Goal: Task Accomplishment & Management: Use online tool/utility

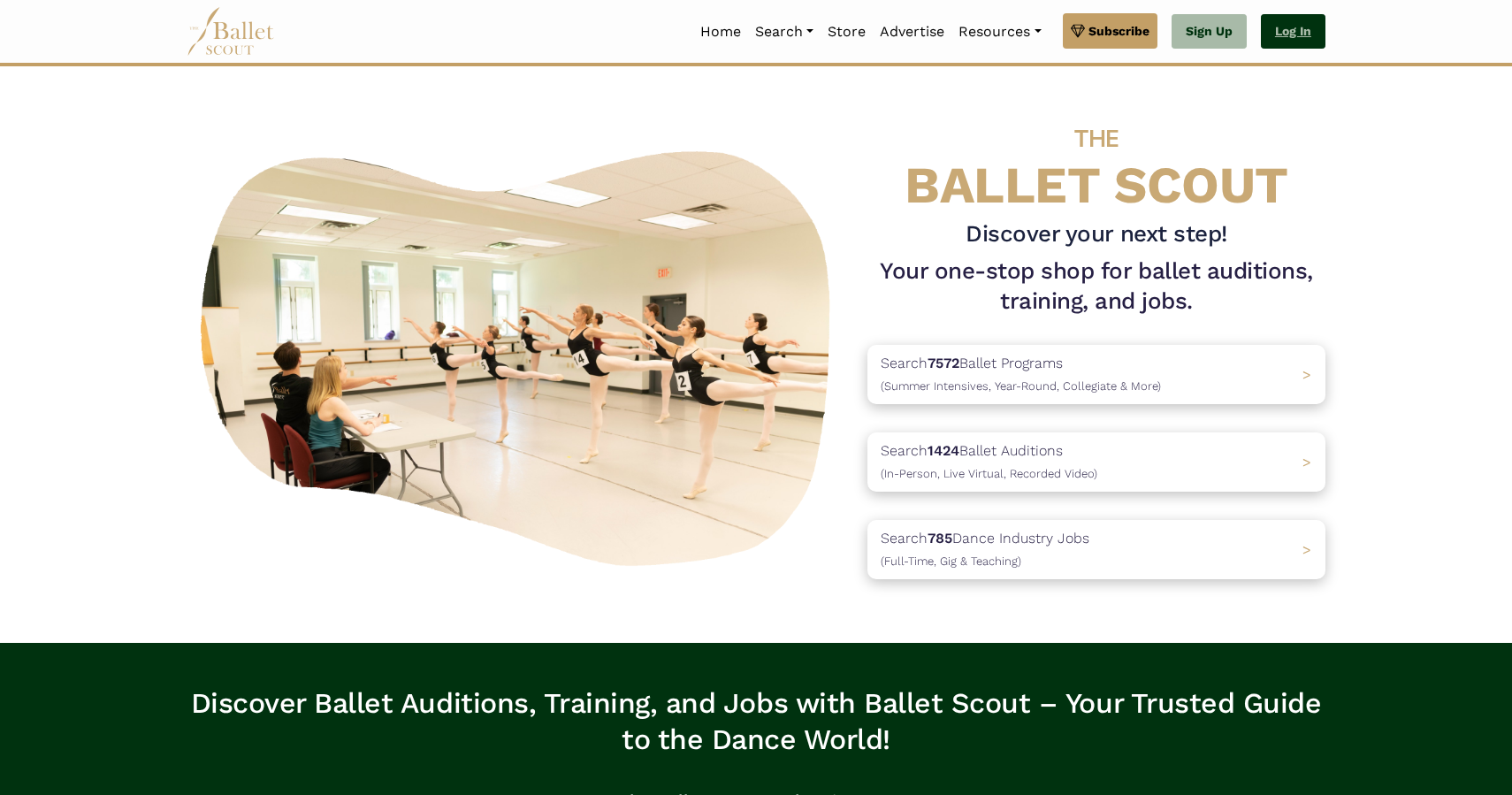
click at [1305, 28] on link "Log In" at bounding box center [1293, 31] width 65 height 35
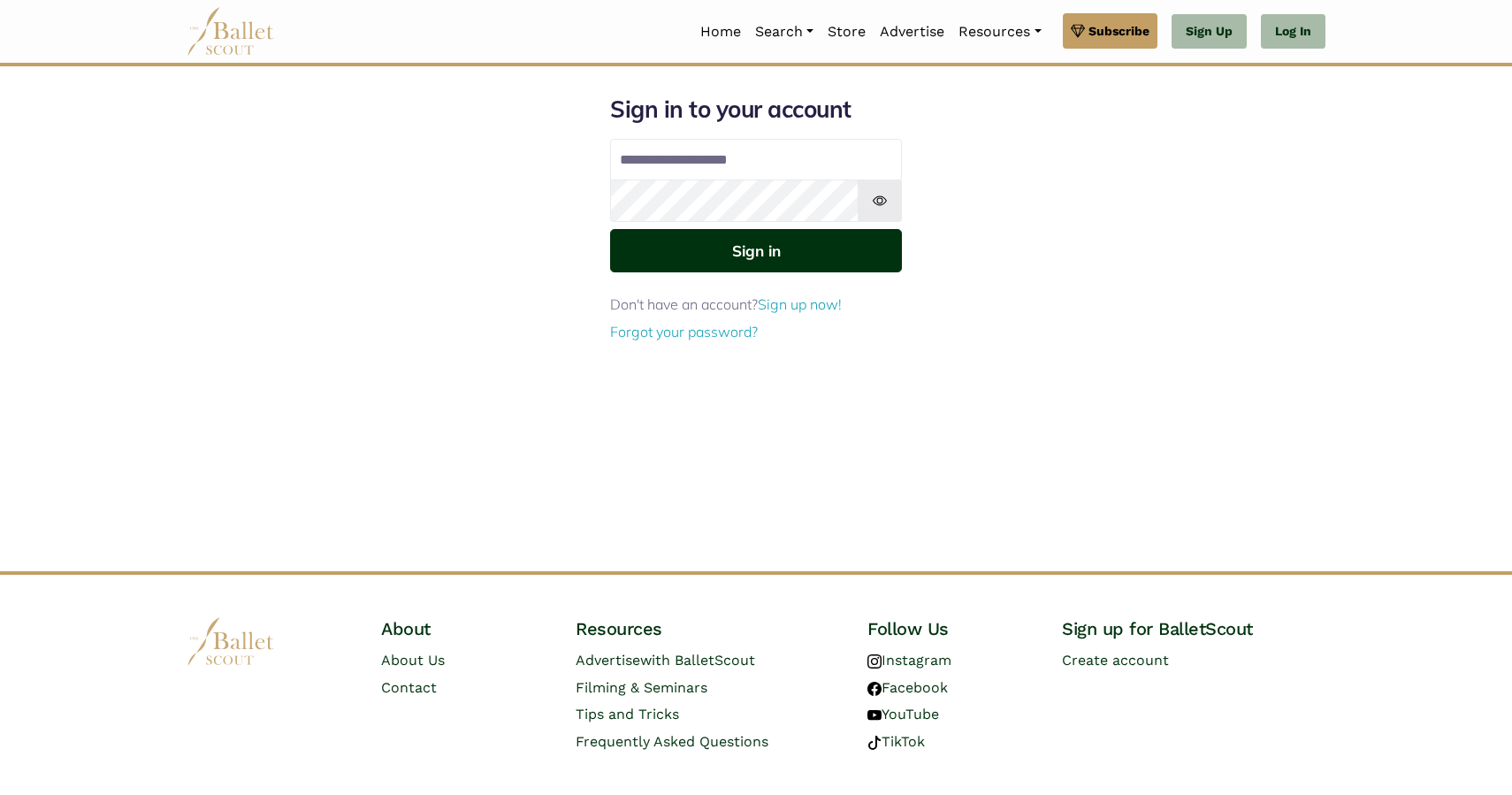
type input "**********"
click at [792, 248] on button "Sign in" at bounding box center [756, 250] width 292 height 43
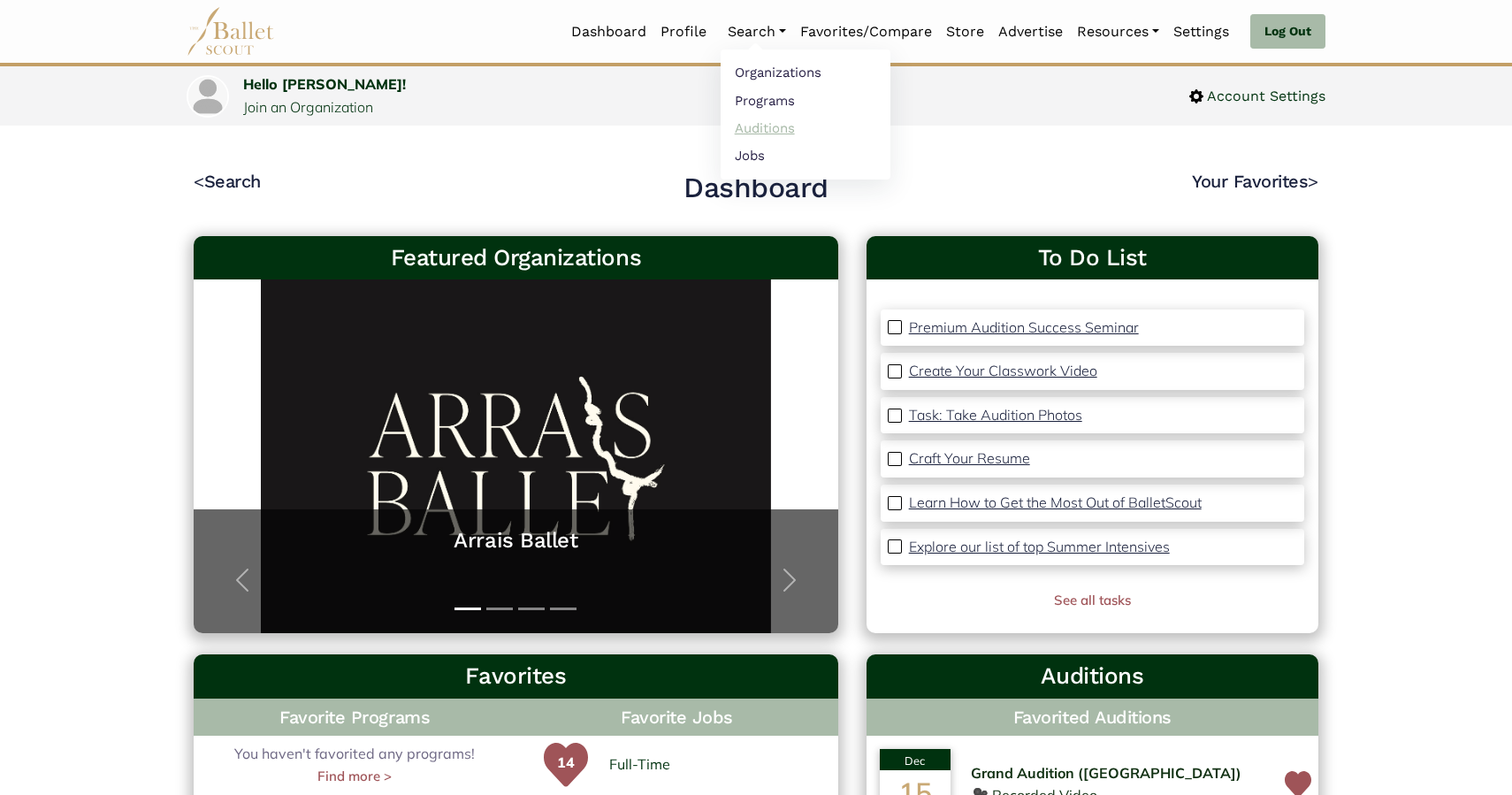
click at [745, 133] on link "Auditions" at bounding box center [806, 127] width 170 height 27
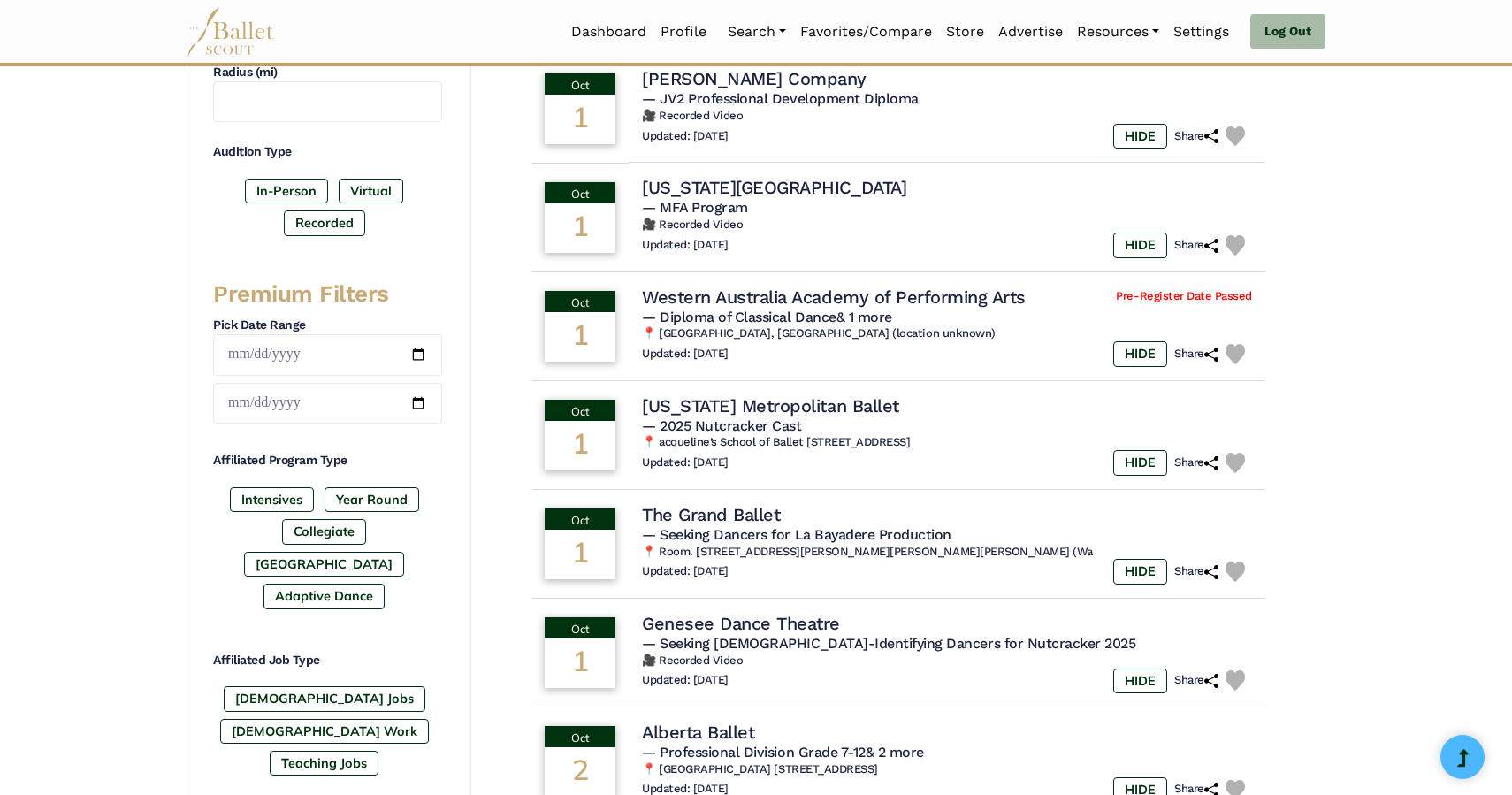
scroll to position [523, 0]
click at [304, 685] on label "Full-Time Jobs" at bounding box center [325, 697] width 202 height 25
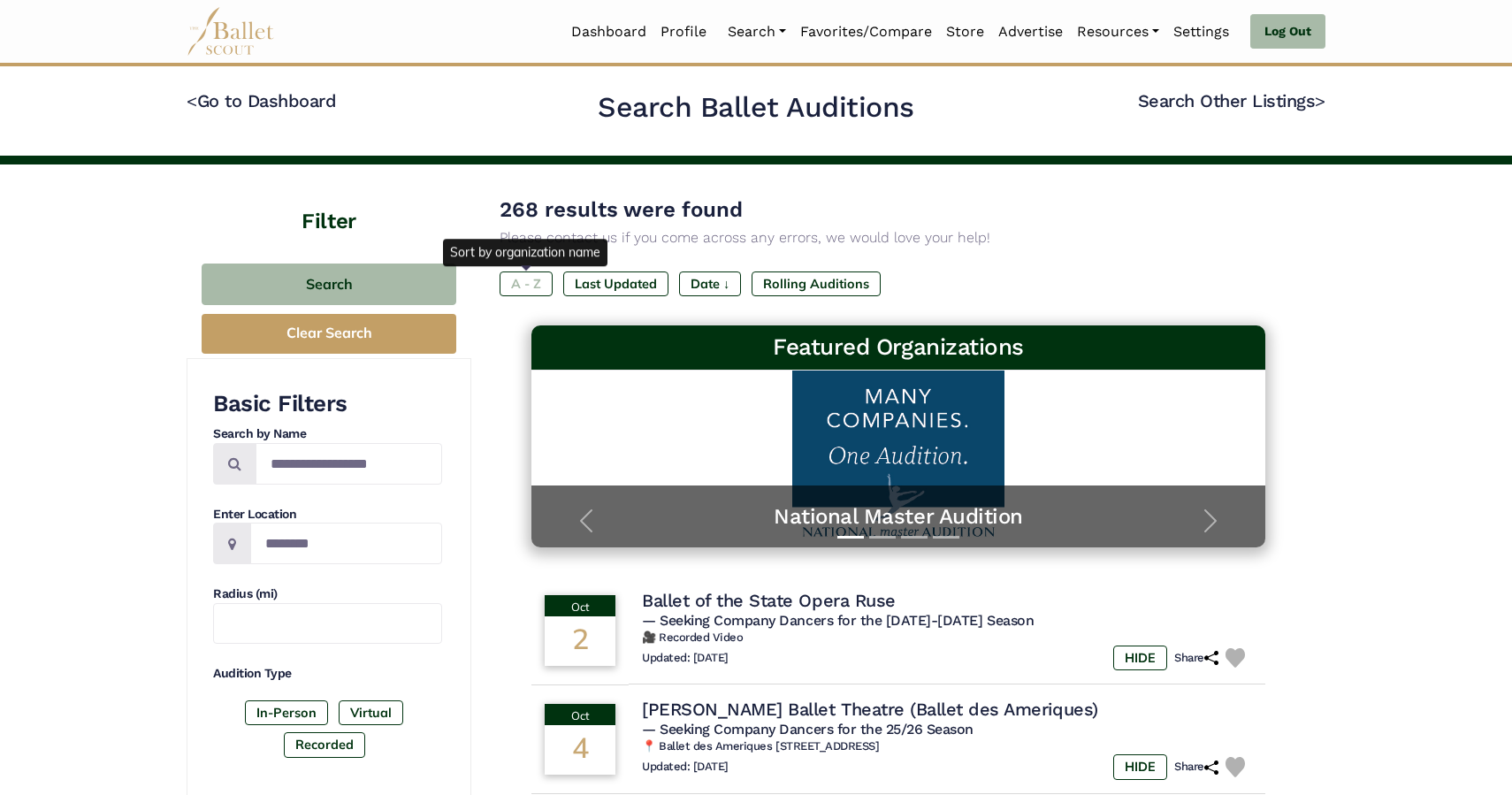
click at [521, 291] on label "A - Z" at bounding box center [526, 283] width 53 height 25
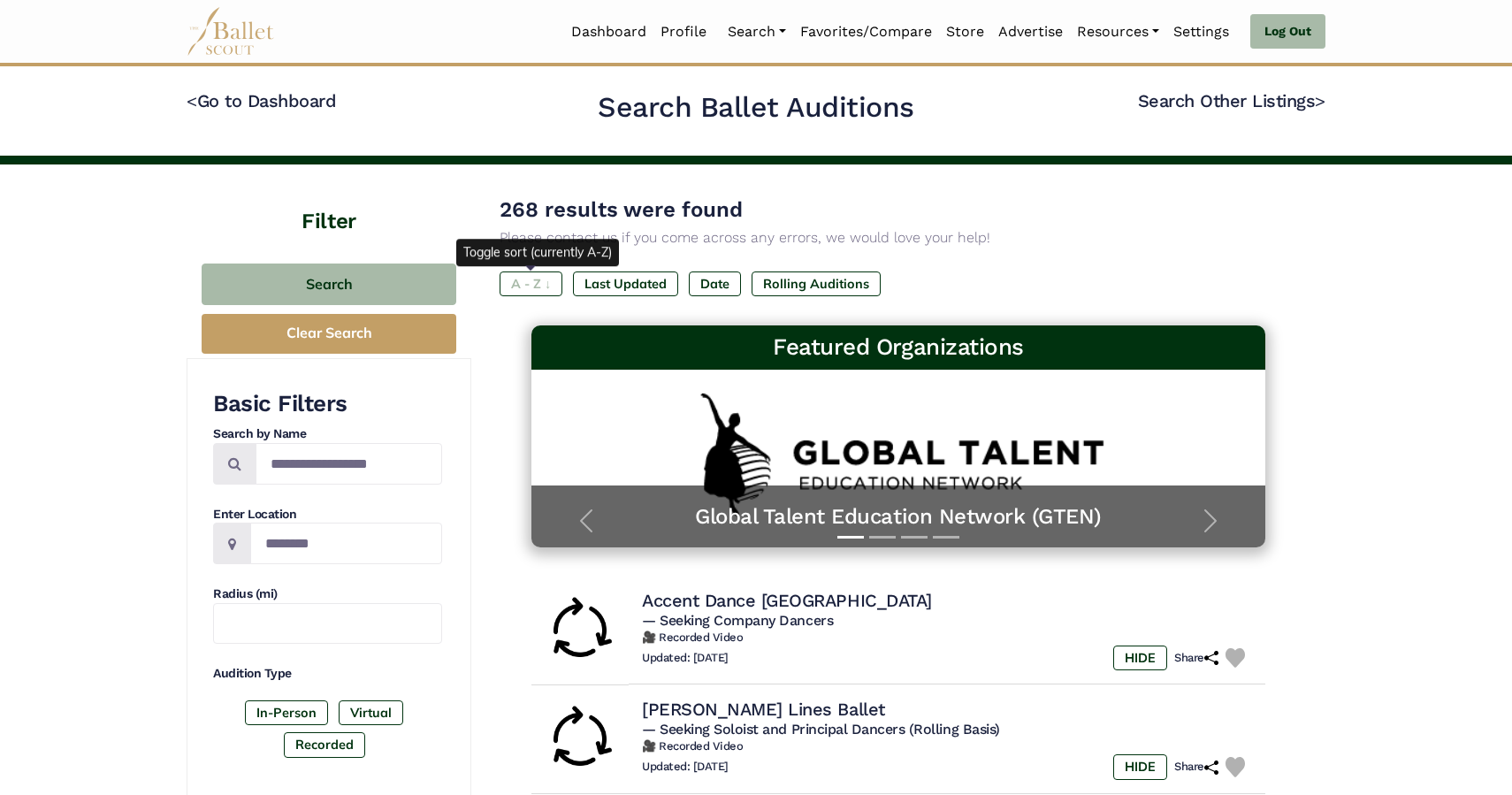
click at [536, 279] on label "A - Z ↓" at bounding box center [531, 283] width 63 height 25
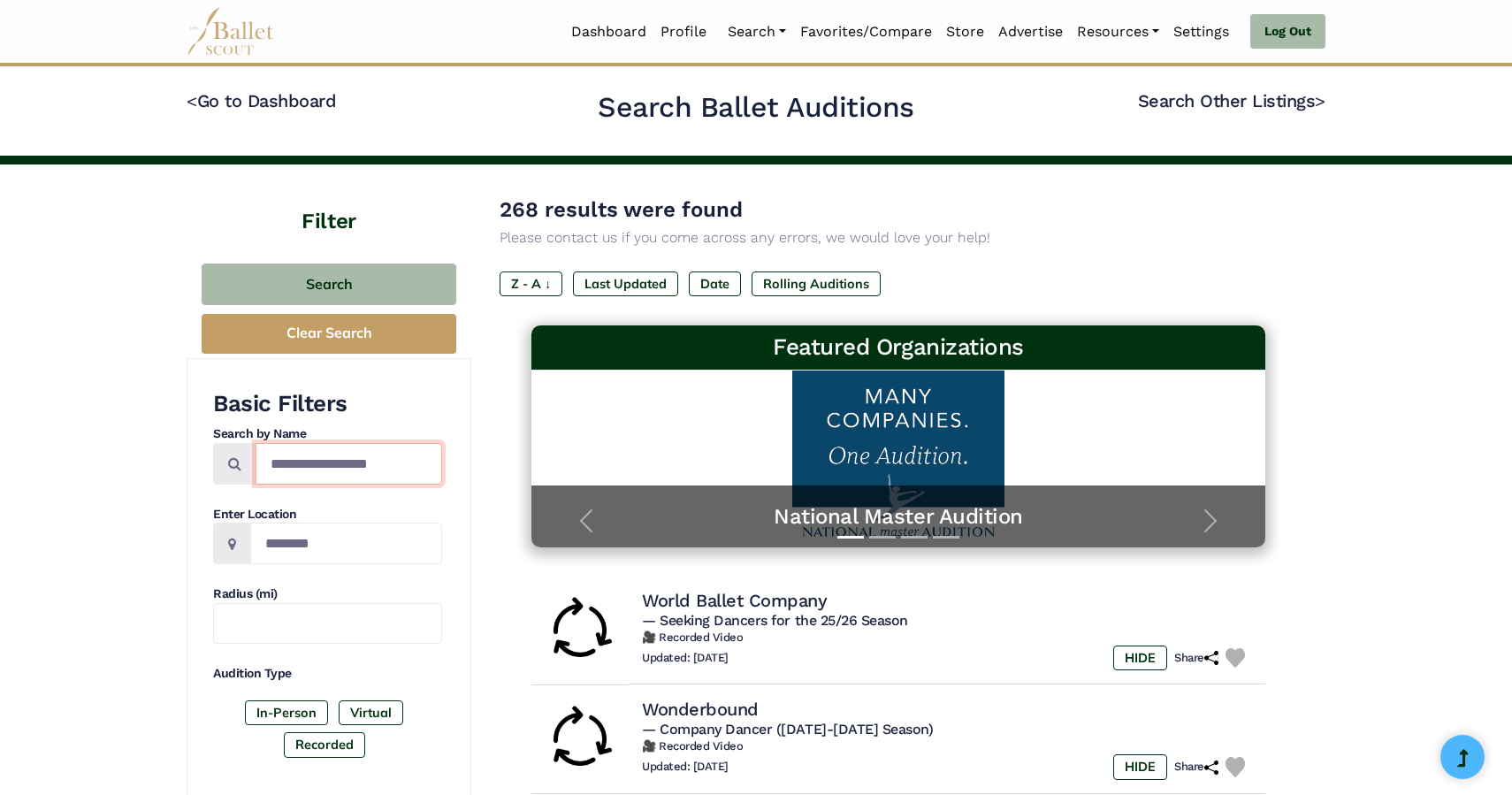
click at [325, 464] on input "Search by names..." at bounding box center [349, 464] width 187 height 42
type input "**********"
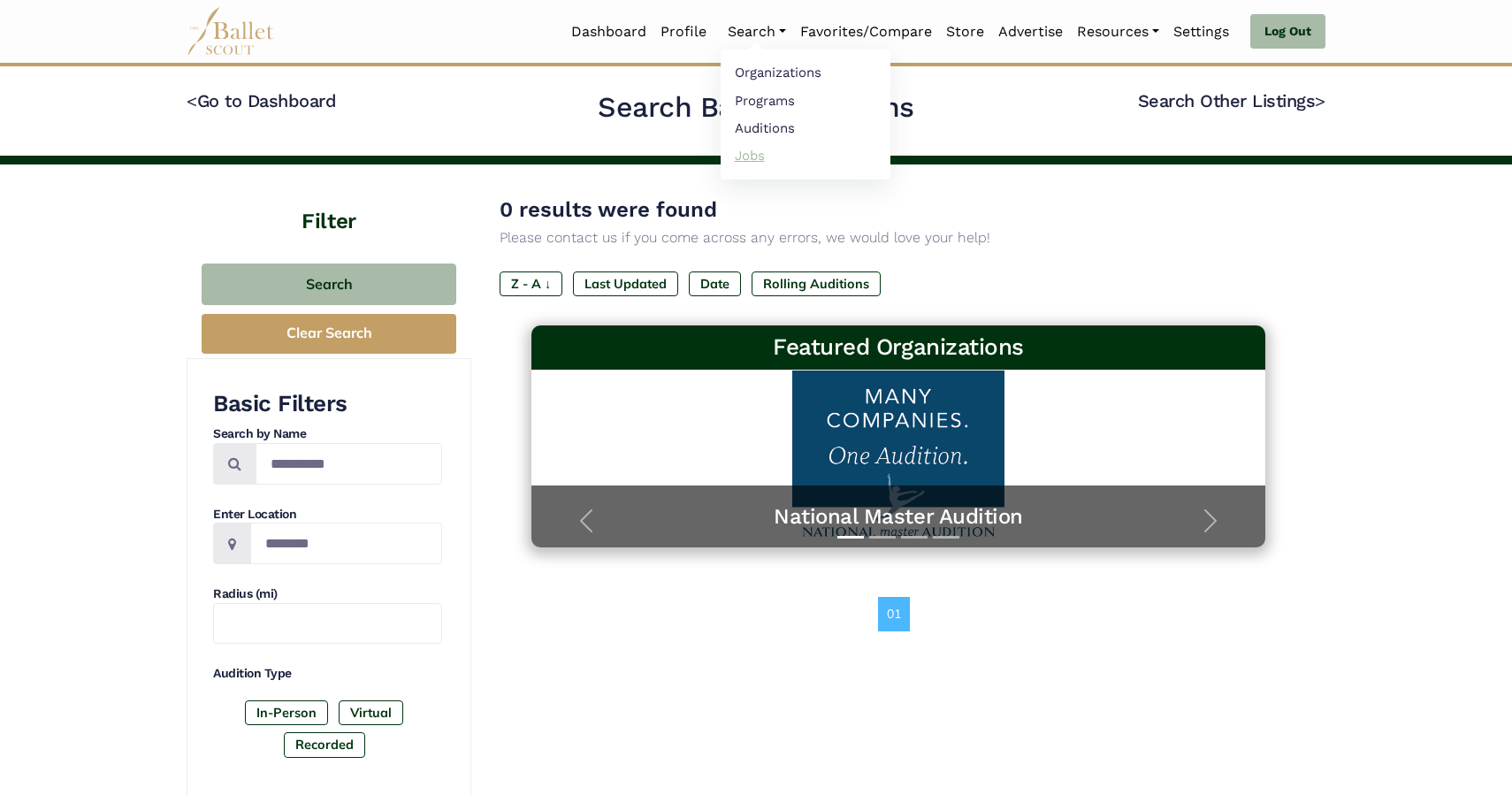
click at [741, 164] on link "Jobs" at bounding box center [806, 154] width 170 height 27
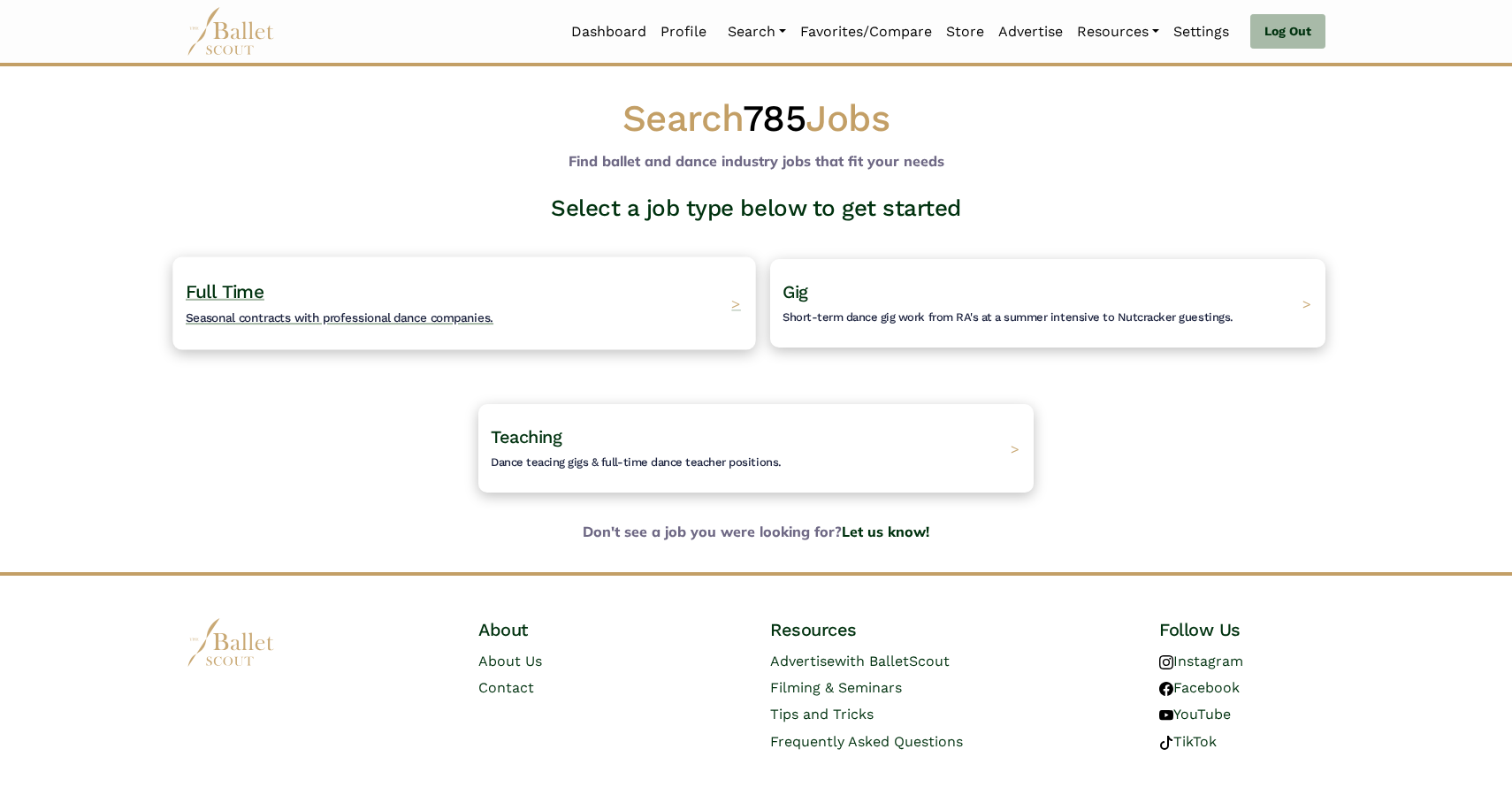
click at [267, 298] on h4 "Full Time Seasonal contracts with professional dance companies." at bounding box center [340, 303] width 308 height 49
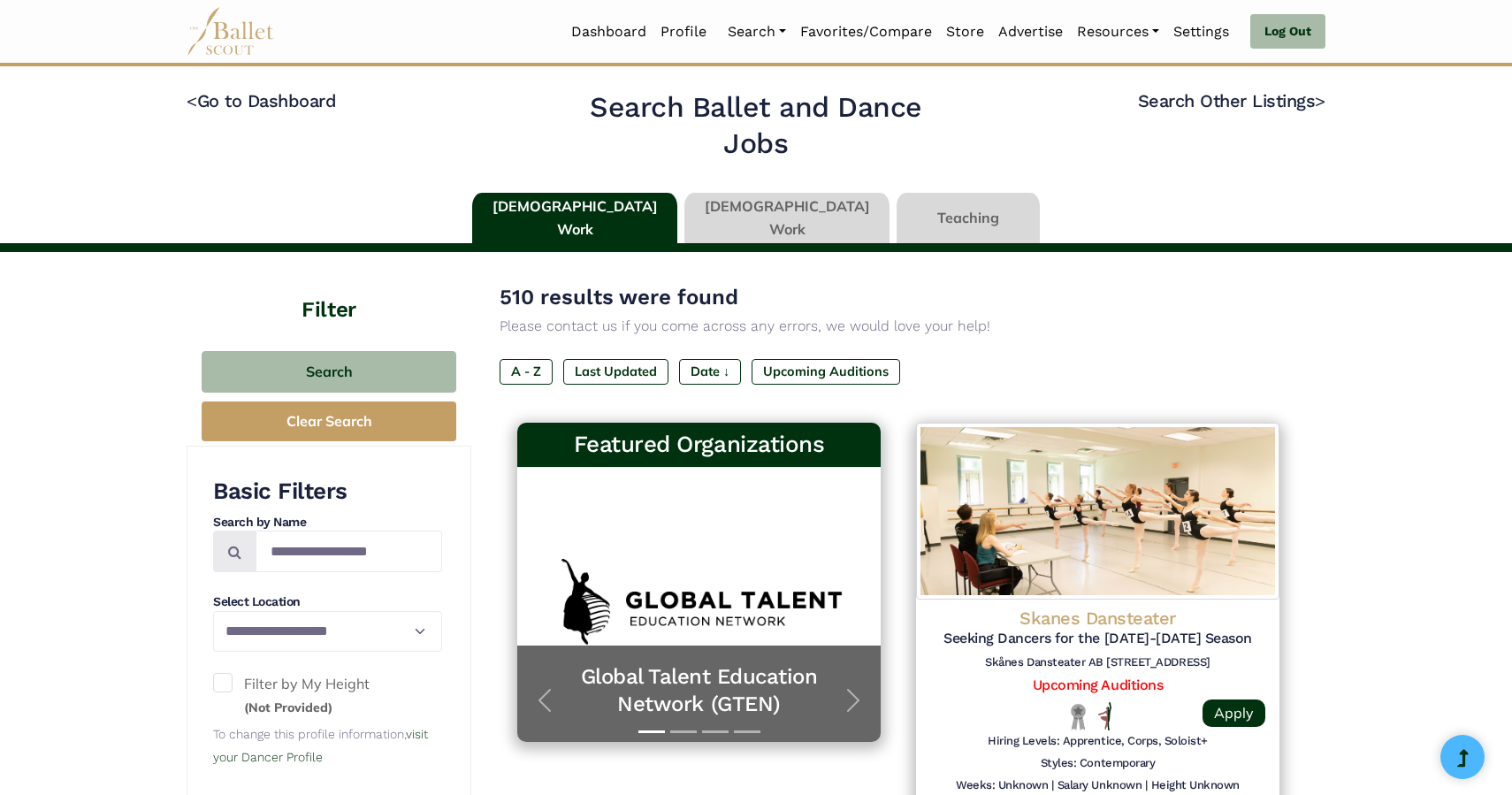
scroll to position [307, 0]
click at [371, 560] on input "Search by names..." at bounding box center [349, 552] width 187 height 42
type input "**********"
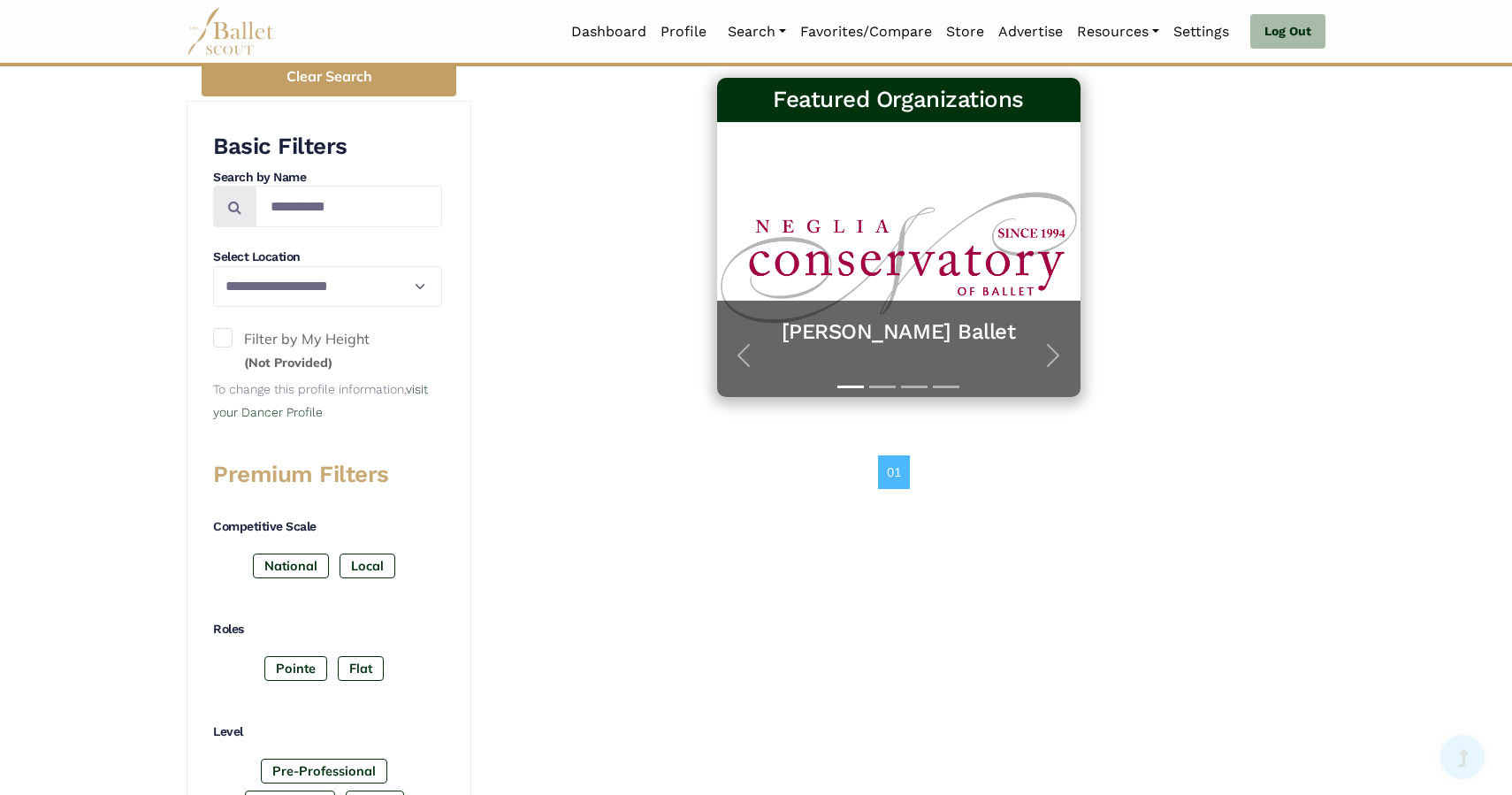
scroll to position [347, 0]
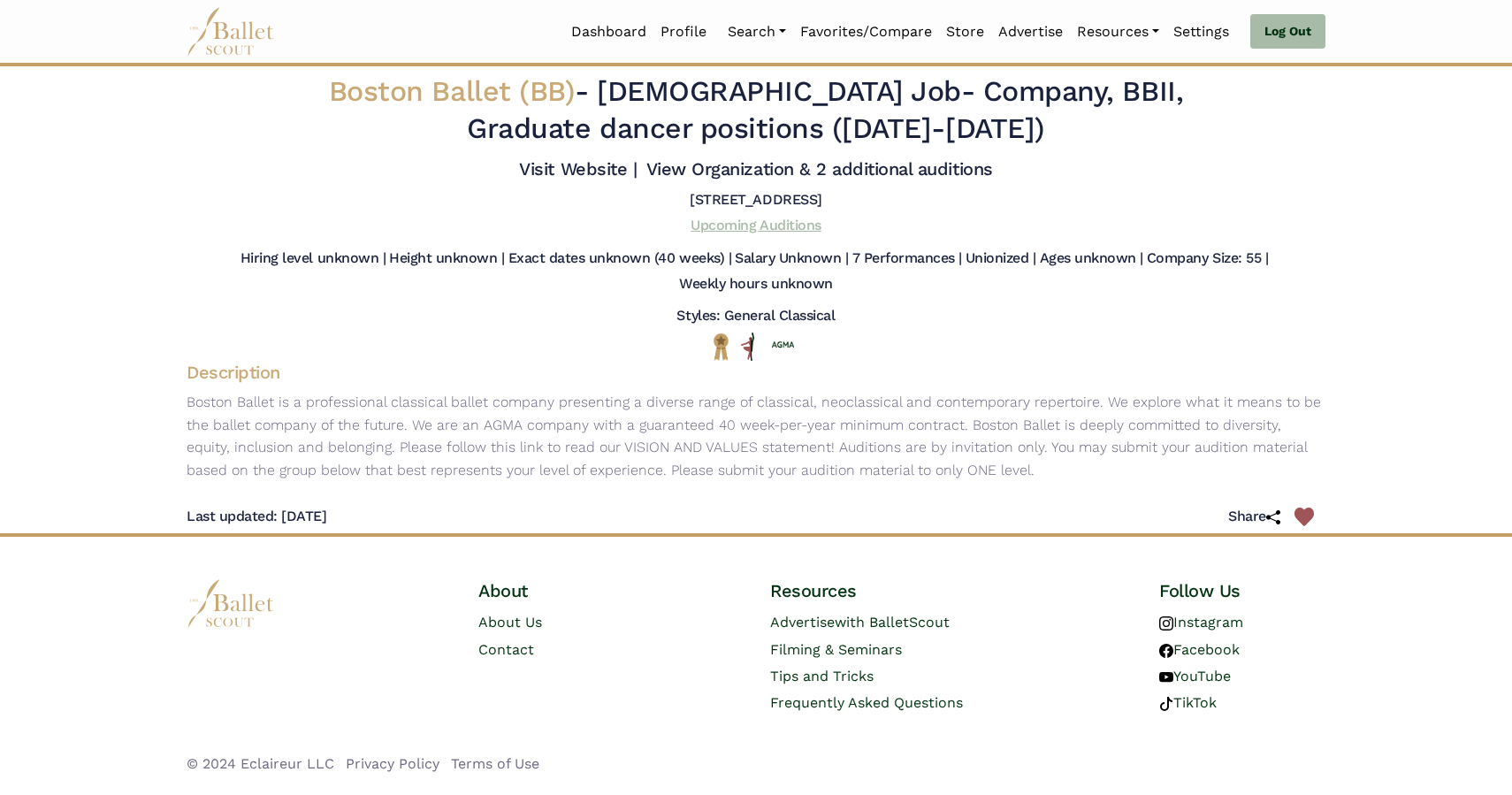
click at [756, 224] on link "Upcoming Auditions" at bounding box center [756, 225] width 130 height 17
